Goal: Browse casually: Explore the website without a specific task or goal

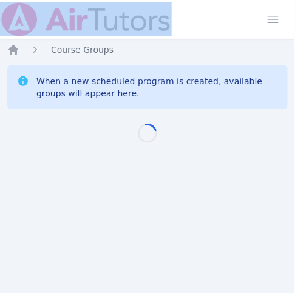
click at [230, 0] on html "Home Sessions Study Groups Students Messages Open user menu [PERSON_NAME] ([PER…" at bounding box center [147, 147] width 295 height 294
